Goal: Task Accomplishment & Management: Complete application form

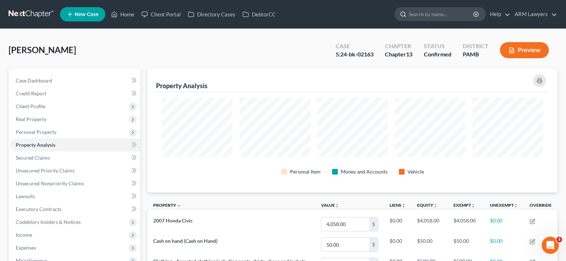
click at [451, 14] on input "search" at bounding box center [441, 13] width 65 height 13
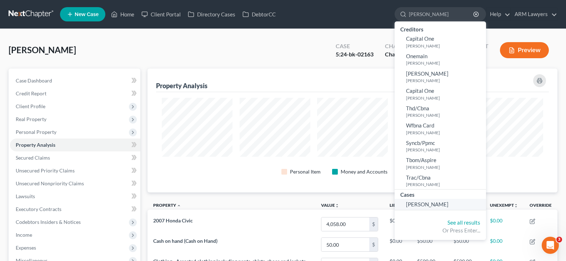
type input "[PERSON_NAME]"
click at [427, 204] on span "[PERSON_NAME]" at bounding box center [427, 204] width 42 height 6
select select "1"
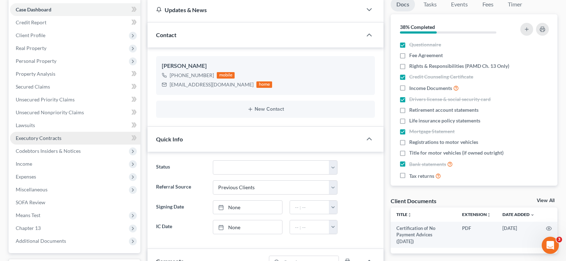
scroll to position [71, 0]
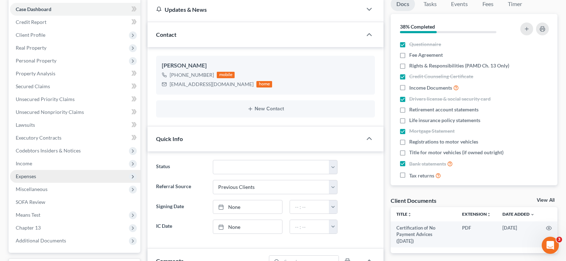
click at [55, 181] on span "Expenses" at bounding box center [75, 176] width 130 height 13
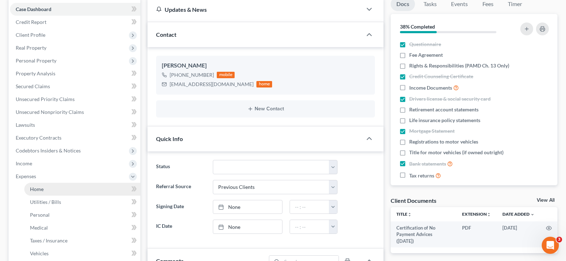
click at [61, 189] on link "Home" at bounding box center [82, 189] width 116 height 13
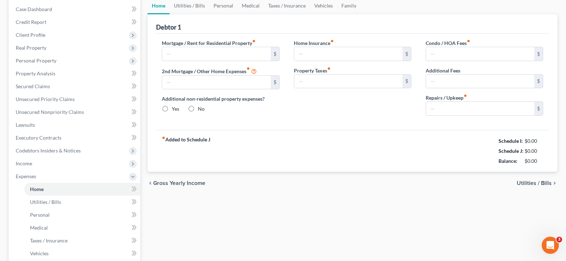
scroll to position [10, 0]
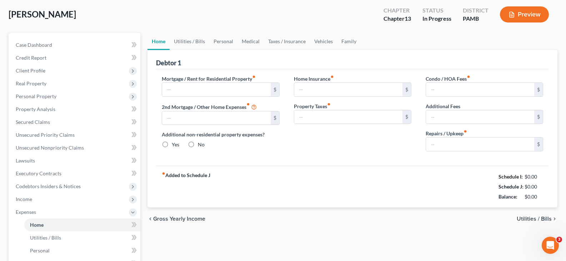
type input "2,170.00"
type input "0.00"
radio input "true"
type input "0.00"
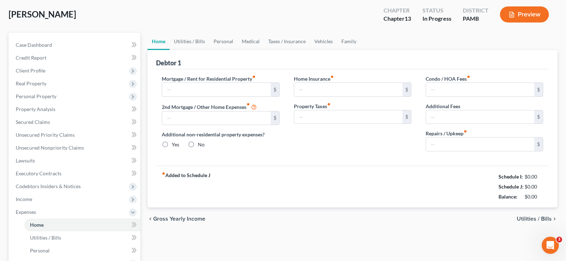
type input "0.00"
type input "100.00"
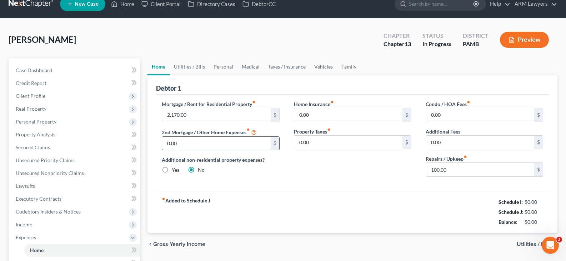
scroll to position [0, 0]
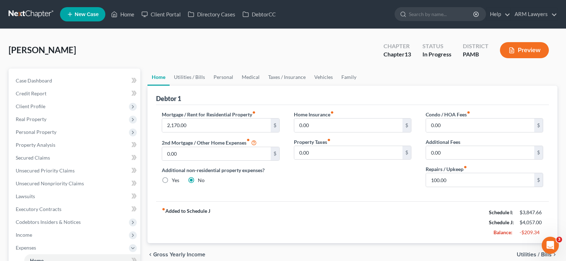
click at [310, 201] on div "fiber_manual_record Added to Schedule J Schedule I: $3,847.66 Schedule J: $4,05…" at bounding box center [352, 222] width 393 height 42
